Goal: Information Seeking & Learning: Learn about a topic

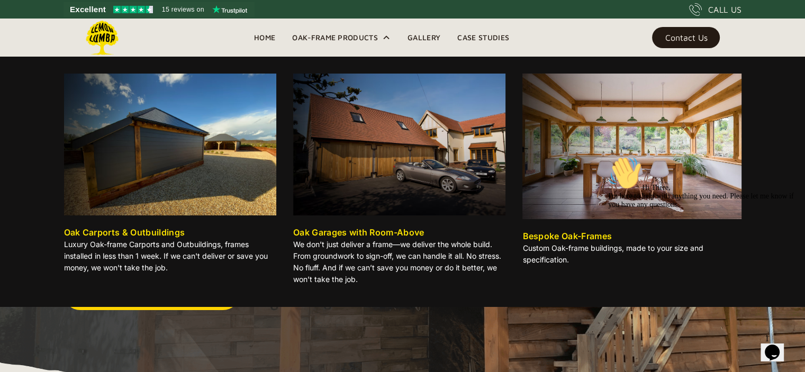
click at [94, 232] on div "Oak Carports & Outbuildings" at bounding box center [124, 232] width 121 height 13
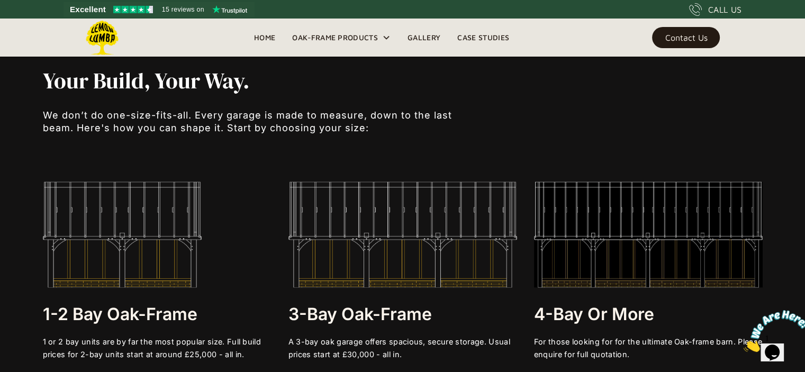
scroll to position [1927, 0]
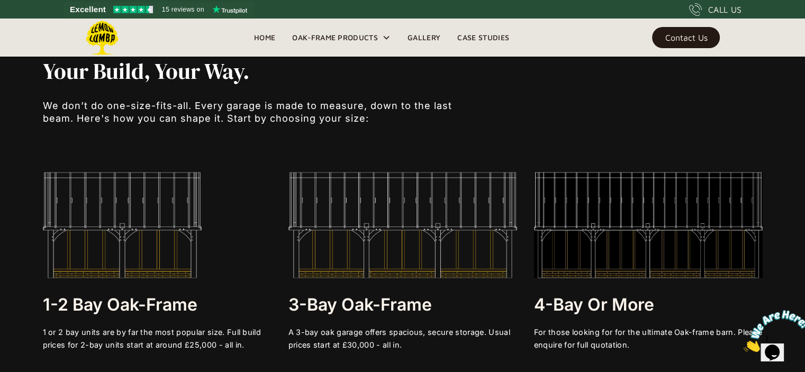
click at [104, 255] on img at bounding box center [122, 225] width 159 height 106
click at [428, 35] on link "Gallery" at bounding box center [424, 38] width 50 height 16
